Goal: Check status: Check status

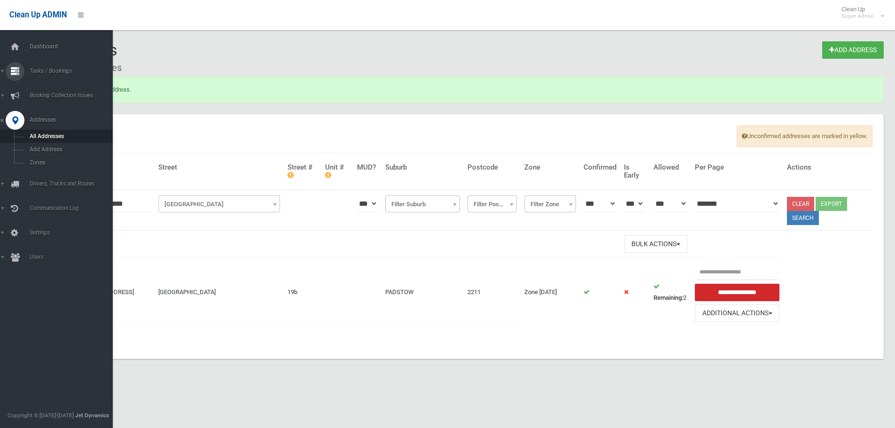
click at [23, 67] on div at bounding box center [15, 71] width 19 height 19
click at [44, 136] on link "Search" at bounding box center [60, 139] width 120 height 13
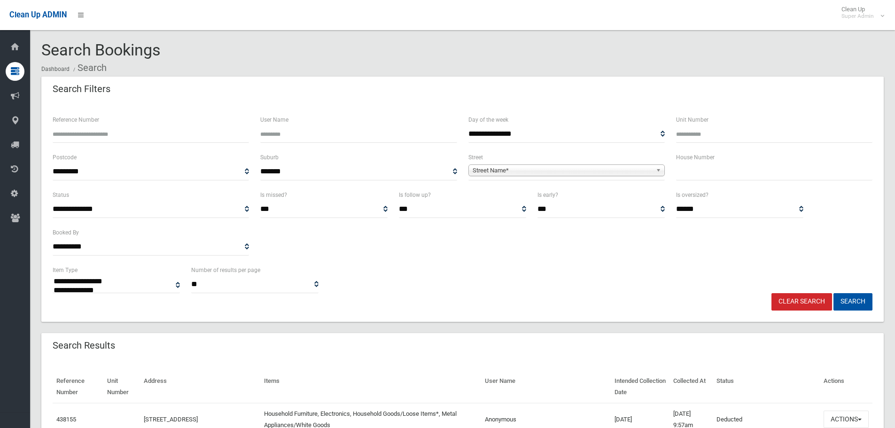
select select
click at [97, 139] on input "Reference Number" at bounding box center [151, 133] width 196 height 17
type input "******"
click at [833, 293] on button "Search" at bounding box center [852, 301] width 39 height 17
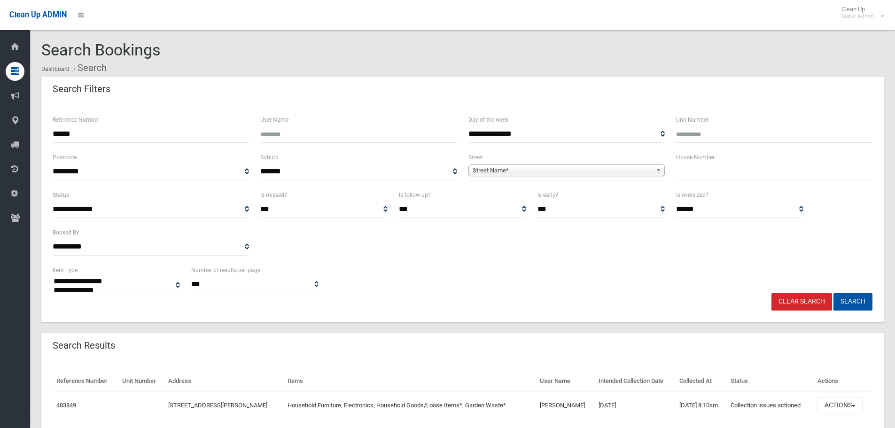
select select
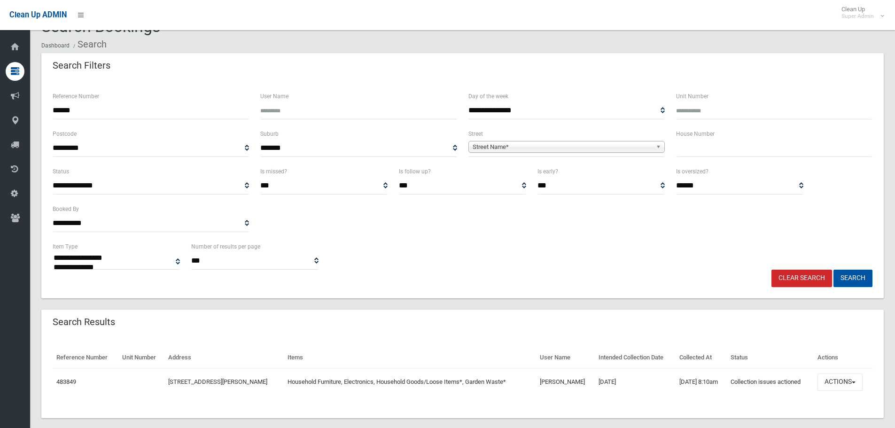
scroll to position [36, 0]
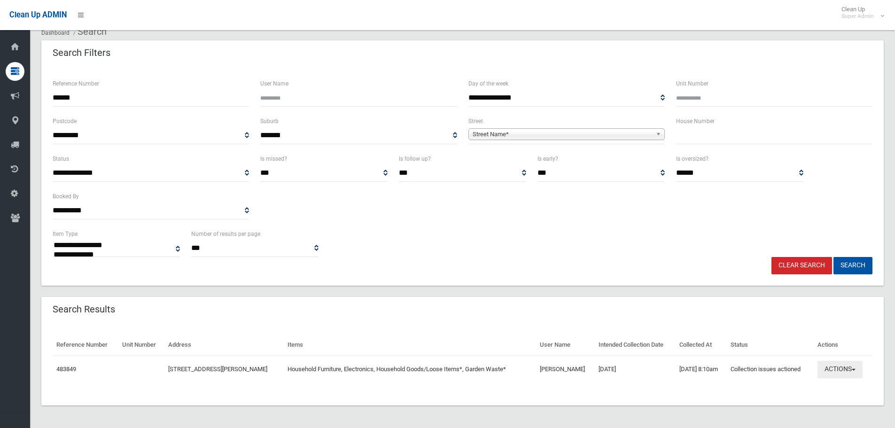
click at [861, 376] on button "Actions" at bounding box center [839, 369] width 45 height 17
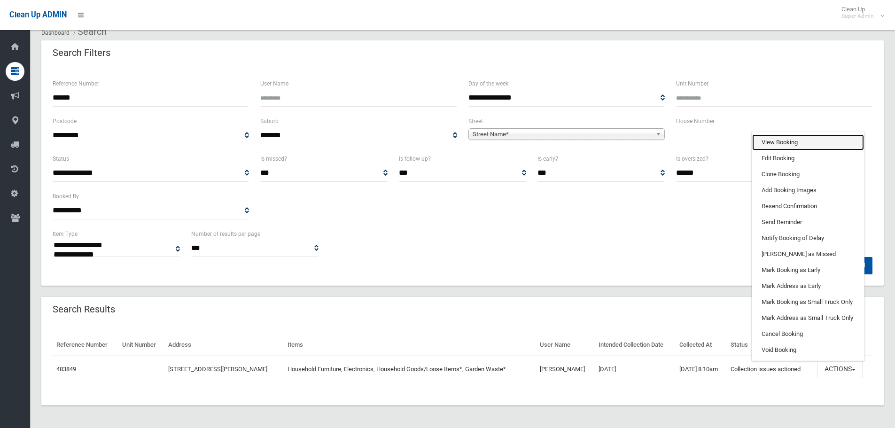
click at [815, 145] on link "View Booking" at bounding box center [808, 142] width 112 height 16
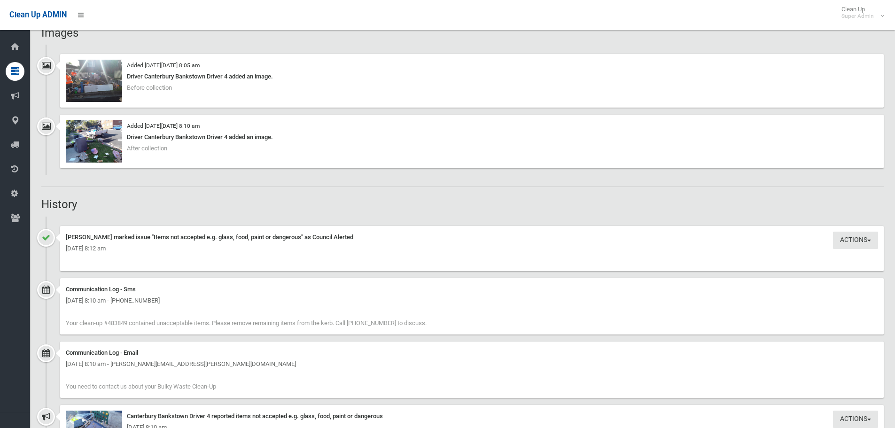
scroll to position [517, 0]
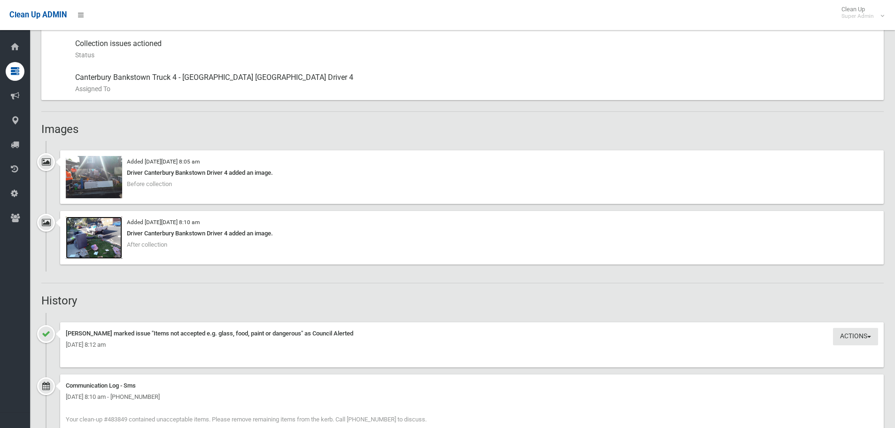
click at [105, 224] on img at bounding box center [94, 238] width 56 height 42
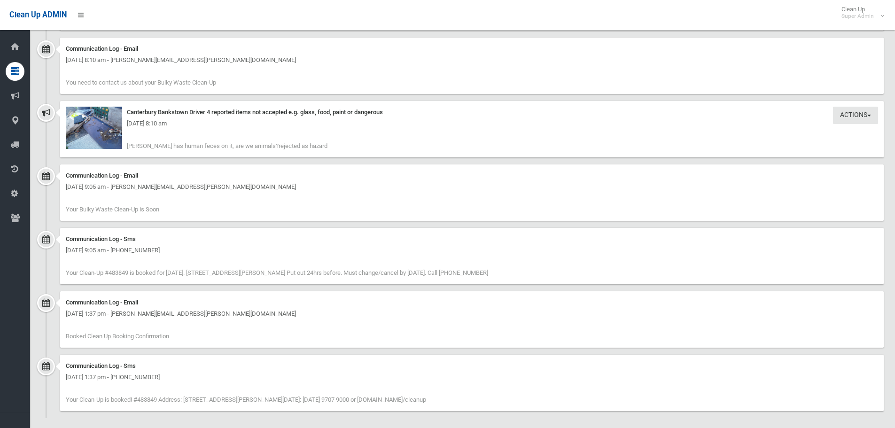
scroll to position [924, 0]
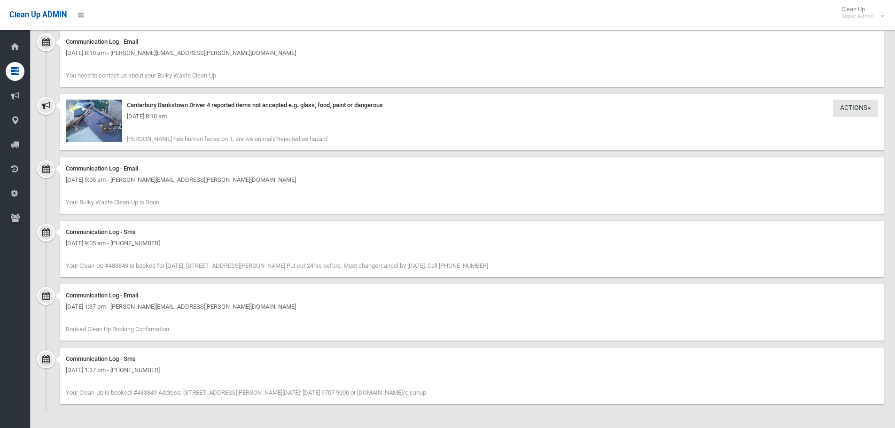
click at [114, 122] on div "[DATE] 8:10 am" at bounding box center [472, 116] width 812 height 11
click at [109, 135] on img at bounding box center [94, 121] width 56 height 42
click at [104, 130] on img at bounding box center [94, 121] width 56 height 42
click at [97, 134] on img at bounding box center [94, 121] width 56 height 42
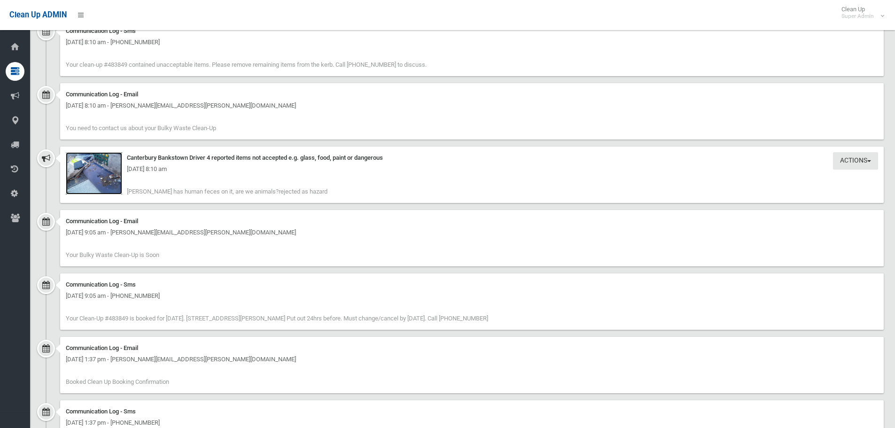
scroll to position [783, 0]
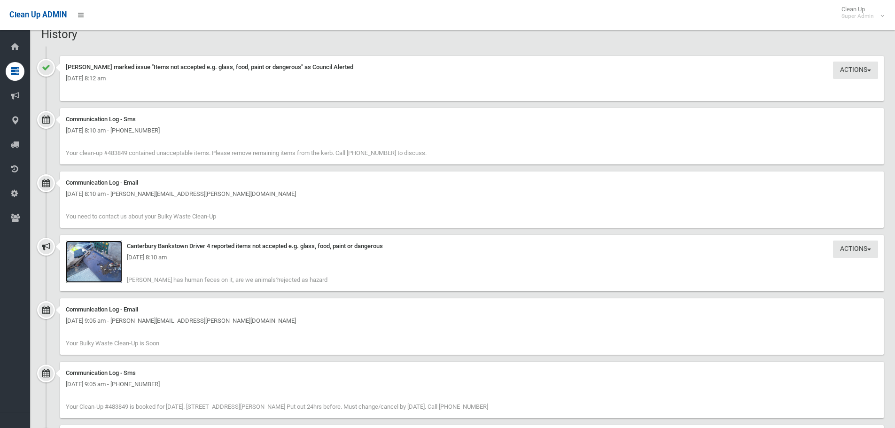
click at [104, 268] on img at bounding box center [94, 262] width 56 height 42
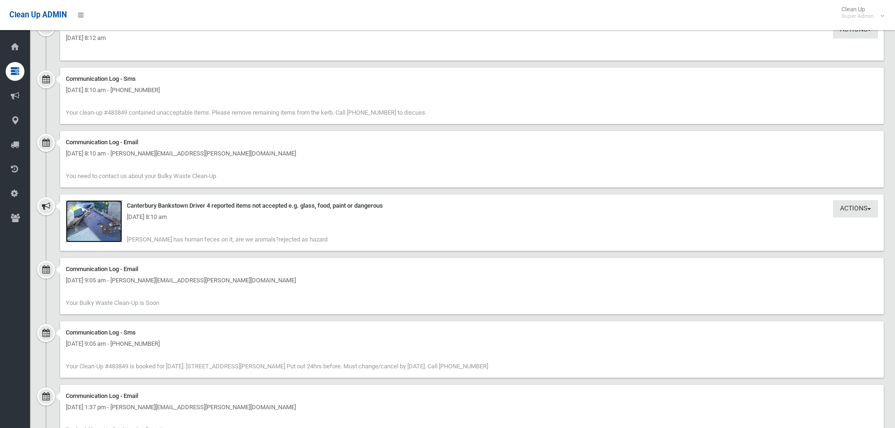
scroll to position [877, 0]
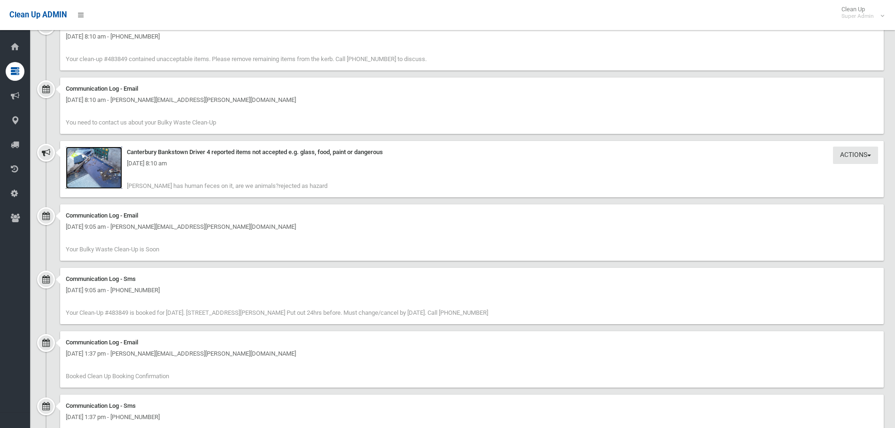
click at [113, 185] on img at bounding box center [94, 168] width 56 height 42
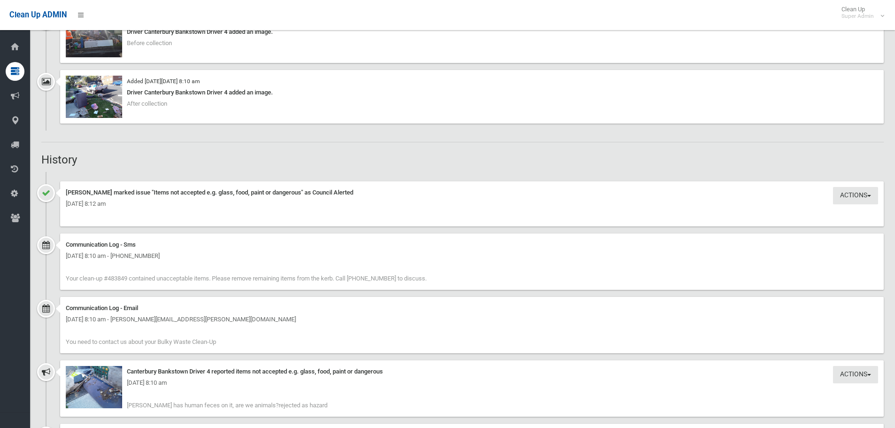
scroll to position [564, 0]
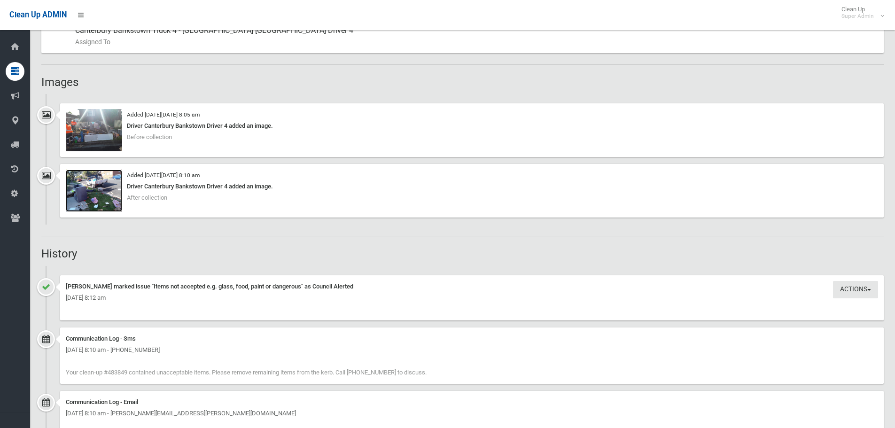
click at [111, 193] on img at bounding box center [94, 191] width 56 height 42
click at [110, 133] on img at bounding box center [94, 130] width 56 height 42
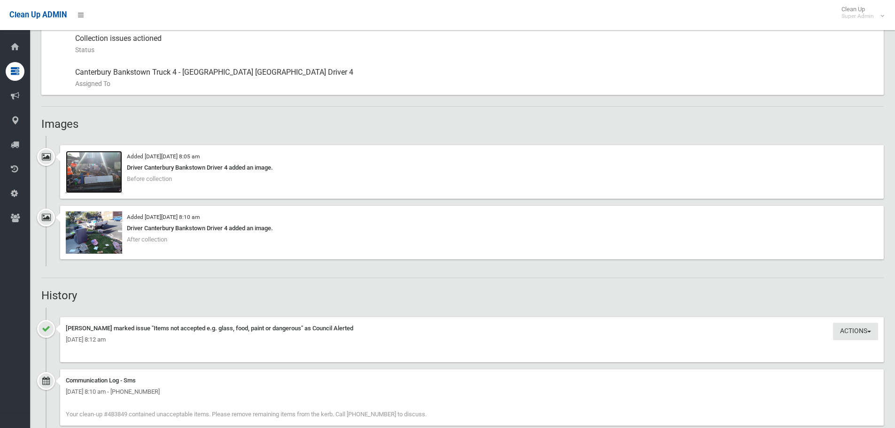
scroll to position [470, 0]
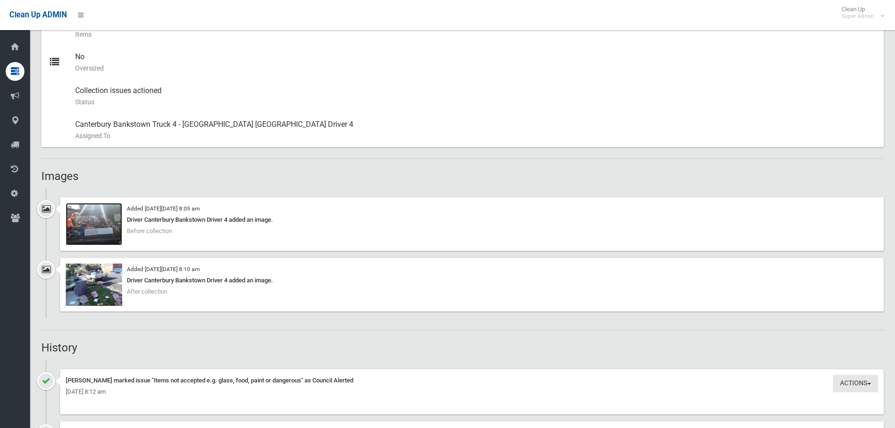
click at [97, 229] on img at bounding box center [94, 224] width 56 height 42
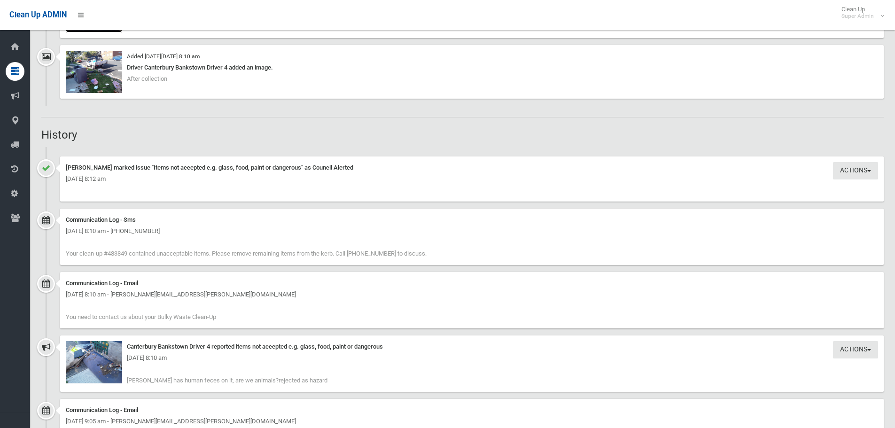
scroll to position [705, 0]
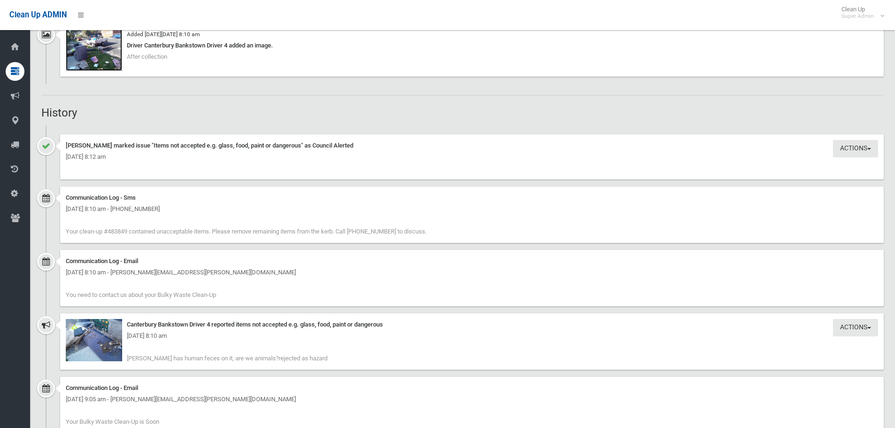
click at [104, 63] on img at bounding box center [94, 50] width 56 height 42
